Goal: Task Accomplishment & Management: Manage account settings

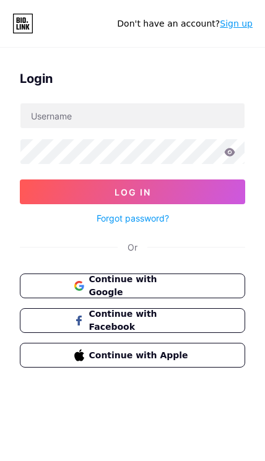
click at [150, 273] on button "Continue with Google" at bounding box center [132, 285] width 225 height 25
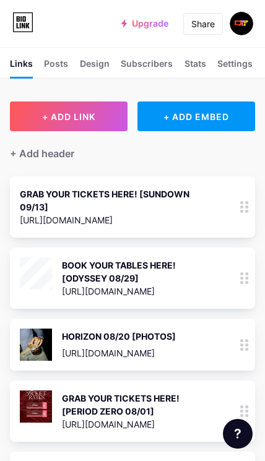
click at [240, 205] on icon at bounding box center [244, 207] width 9 height 12
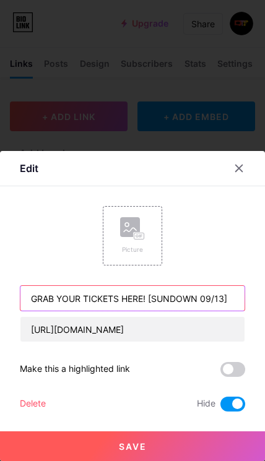
click at [200, 292] on input "GRAB YOUR TICKETS HERE! [SUNDOWN 09/13]" at bounding box center [132, 298] width 224 height 25
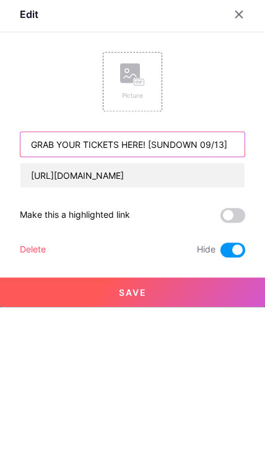
click at [176, 286] on input "GRAB YOUR TICKETS HERE! [SUNDOWN 09/13]" at bounding box center [132, 298] width 224 height 25
type input "GRAB YOUR TICKETS HERE! [STELLAR 09/20]"
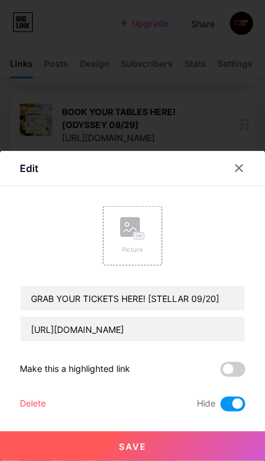
click at [145, 237] on div "Picture" at bounding box center [132, 235] width 59 height 59
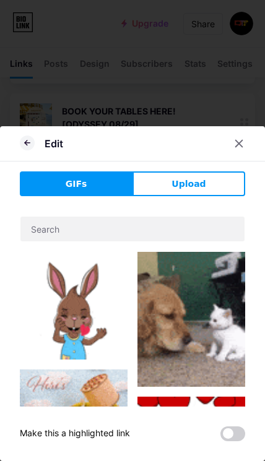
click at [164, 188] on button "Upload" at bounding box center [188, 183] width 113 height 25
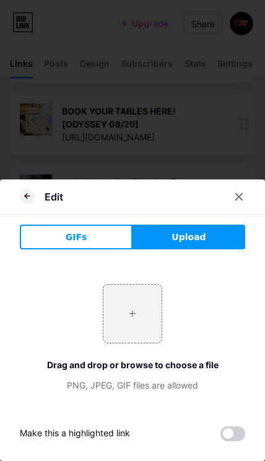
click at [128, 325] on input "file" at bounding box center [132, 313] width 58 height 58
type input "C:\fakepath\3a718452ebdff796186f5f472a901261.jpeg"
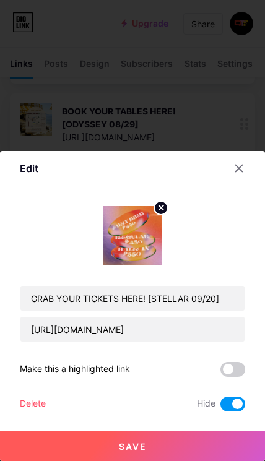
click at [211, 441] on button "Save" at bounding box center [132, 446] width 265 height 30
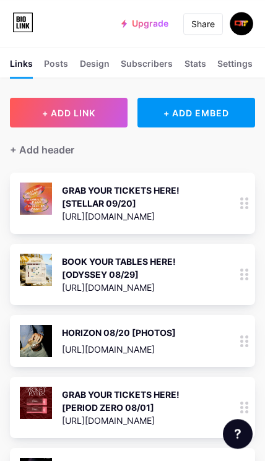
scroll to position [0, 0]
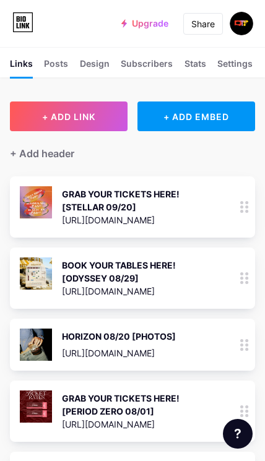
click at [242, 208] on icon at bounding box center [244, 207] width 9 height 12
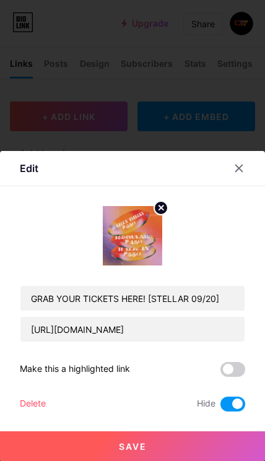
click at [241, 403] on span at bounding box center [232, 403] width 25 height 15
click at [220, 407] on input "checkbox" at bounding box center [220, 407] width 0 height 0
click at [224, 444] on button "Save" at bounding box center [132, 446] width 265 height 30
